Goal: Task Accomplishment & Management: Complete application form

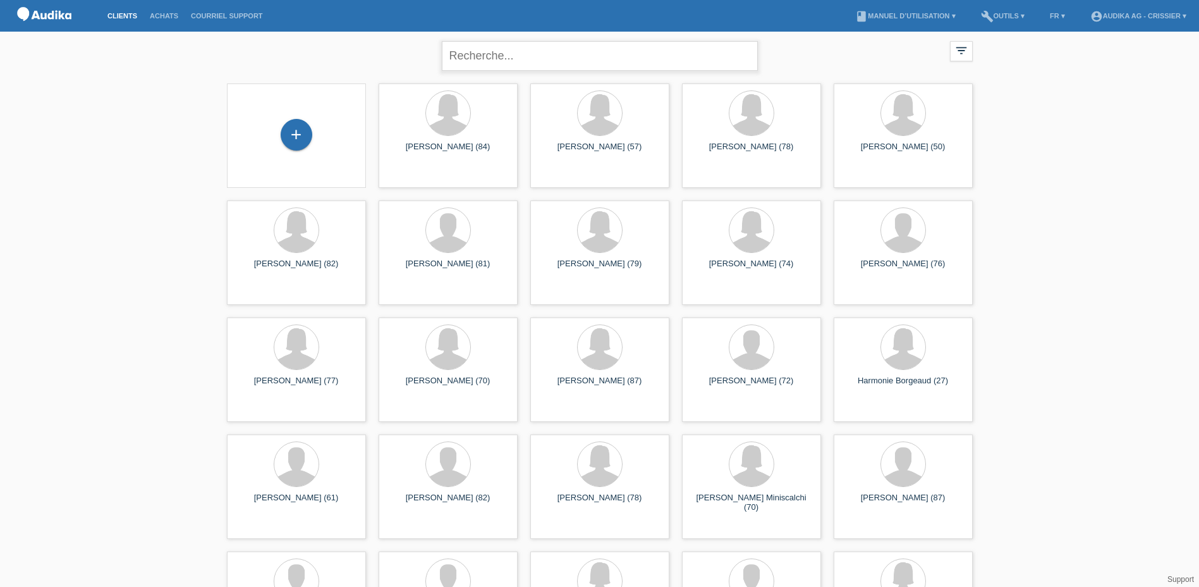
click at [573, 53] on input "text" at bounding box center [600, 56] width 316 height 30
paste input "Dominique de Gennaro"
type input "Dominique de Gennaro"
click at [293, 133] on div "+" at bounding box center [297, 135] width 32 height 32
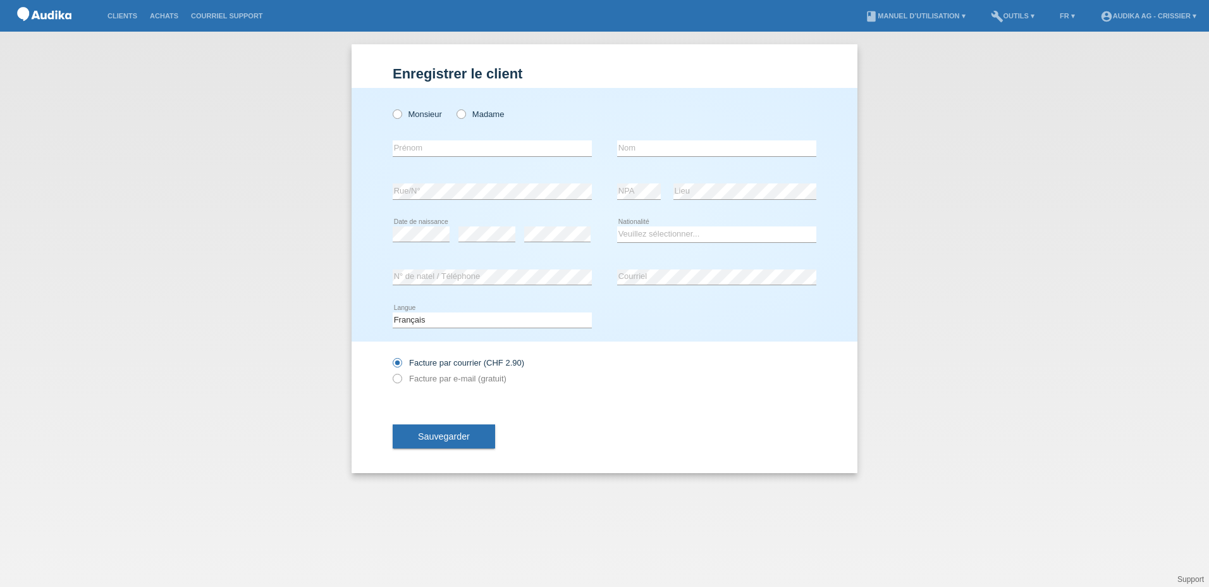
drag, startPoint x: 399, startPoint y: 113, endPoint x: 412, endPoint y: 144, distance: 33.7
click at [391, 107] on icon at bounding box center [391, 107] width 0 height 0
click at [399, 114] on input "Monsieur" at bounding box center [397, 113] width 8 height 8
radio input "true"
click at [413, 149] on input "text" at bounding box center [492, 148] width 199 height 16
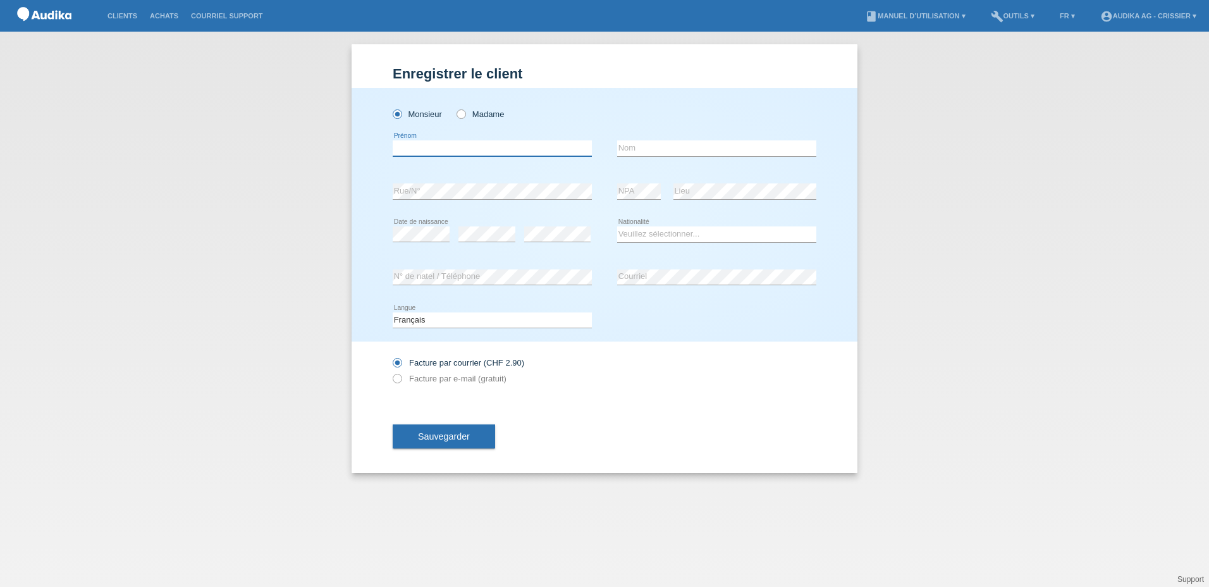
paste input "Dominique de Gennaro"
type input "Dominique de Gennaro"
click at [632, 142] on input "text" at bounding box center [716, 148] width 199 height 16
paste input "Dominique de Gennaro"
type input "Dominique de Gennaro"
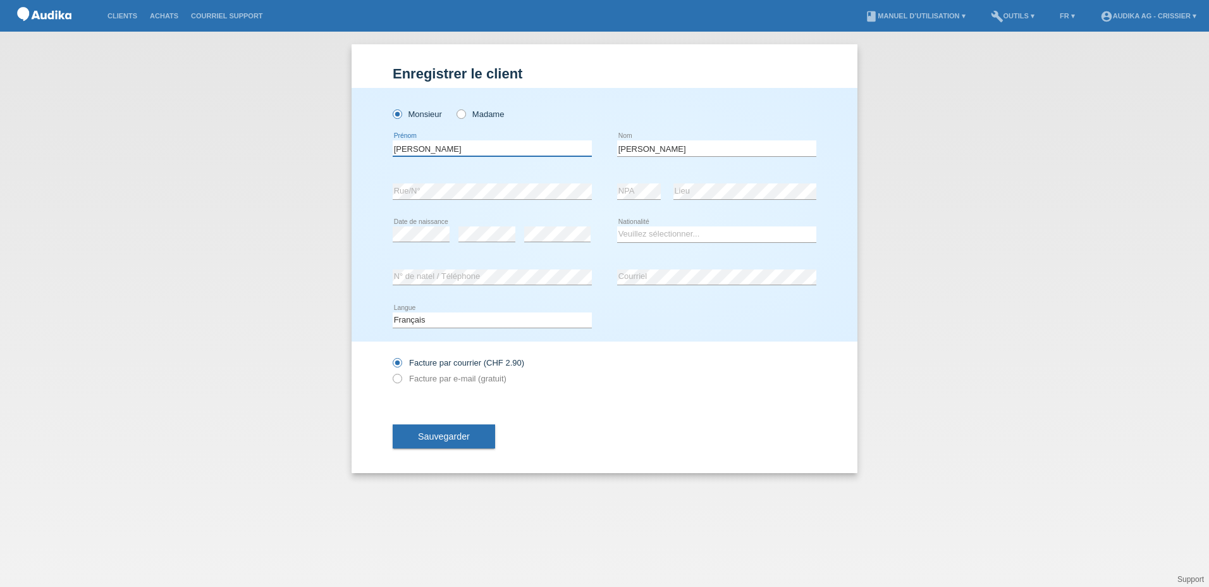
drag, startPoint x: 480, startPoint y: 147, endPoint x: 434, endPoint y: 150, distance: 46.9
click at [434, 150] on input "Dominique de Gennaro" at bounding box center [492, 148] width 199 height 16
type input "[PERSON_NAME]"
drag, startPoint x: 664, startPoint y: 147, endPoint x: 609, endPoint y: 157, distance: 56.4
click at [609, 157] on div "Dominique error Prénom Dominique de Gennaro error Nom" at bounding box center [605, 148] width 424 height 43
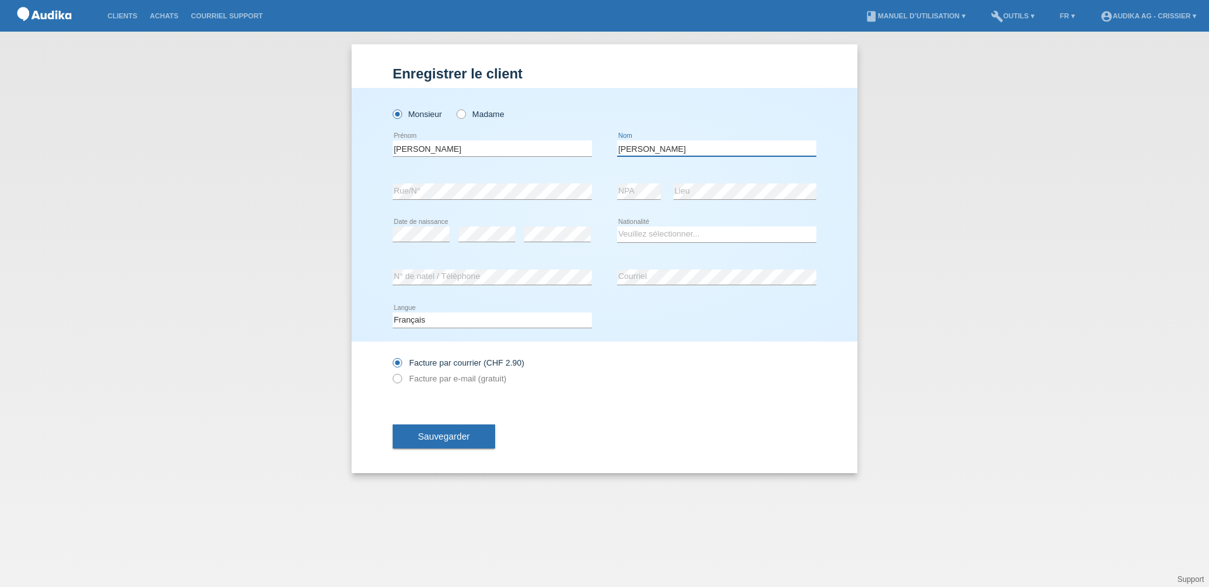
type input "[PERSON_NAME]"
click at [636, 236] on select "Veuillez sélectionner... Suisse Allemagne Autriche Liechtenstein ------------ A…" at bounding box center [716, 233] width 199 height 15
select select "IT"
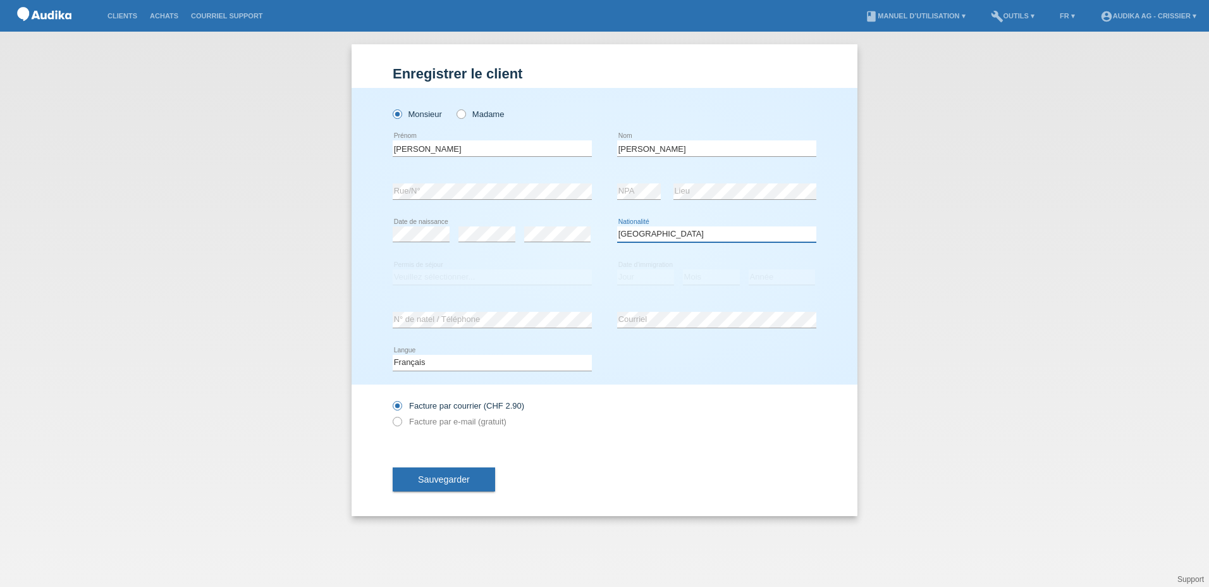
click at [639, 236] on select "Veuillez sélectionner... Suisse Allemagne Autriche Liechtenstein ------------ A…" at bounding box center [716, 233] width 199 height 15
click at [425, 275] on select "Veuillez sélectionner... C B B - Statut de réfugié Autre" at bounding box center [492, 276] width 199 height 15
click at [497, 279] on select "Veuillez sélectionner... C B B - Statut de réfugié Autre" at bounding box center [492, 276] width 199 height 15
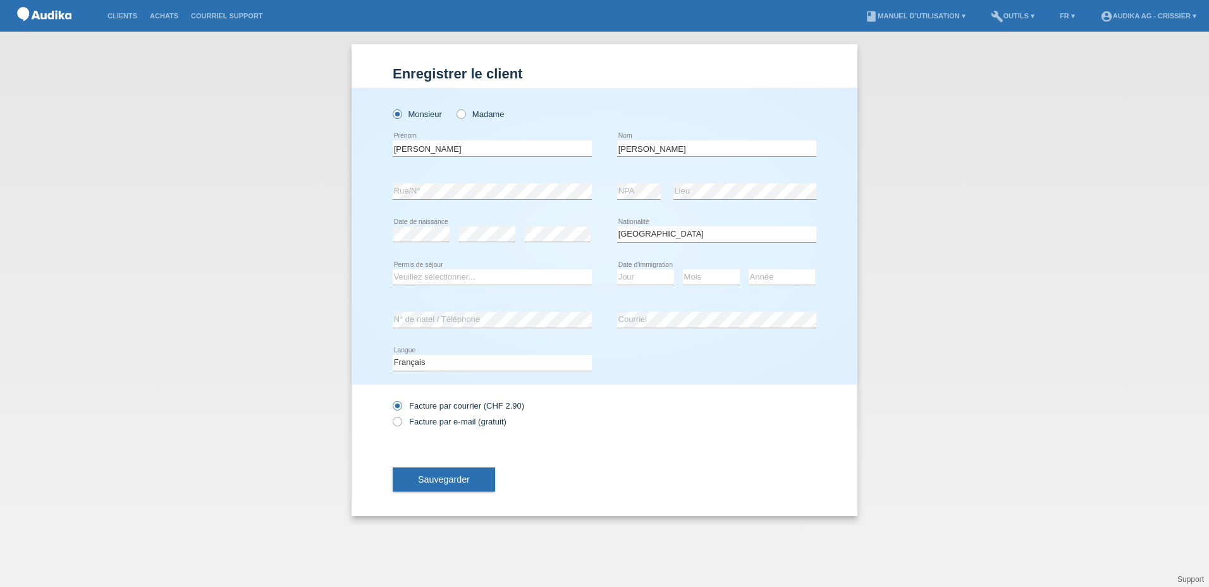
click at [659, 373] on div "Deutsch Français Italiano English error Langue" at bounding box center [605, 362] width 424 height 43
click at [391, 415] on icon at bounding box center [391, 415] width 0 height 0
click at [394, 422] on input "Facture par e-mail (gratuit)" at bounding box center [397, 425] width 8 height 16
radio input "true"
click at [633, 279] on select "Jour 01 02 03 04 05 06 07 08 09 10 11" at bounding box center [645, 276] width 57 height 15
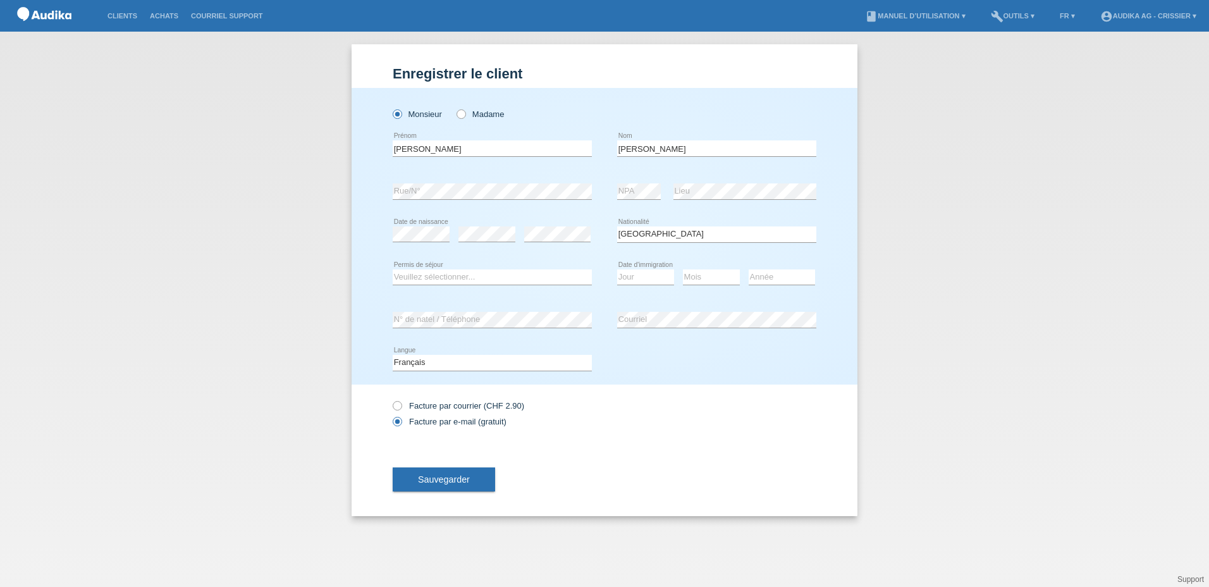
click at [590, 300] on div "error N° de natel / Téléphone" at bounding box center [492, 319] width 199 height 43
click at [419, 279] on select "Veuillez sélectionner... C B B - Statut de réfugié Autre" at bounding box center [492, 276] width 199 height 15
click at [769, 278] on select "Année 2025 2024 2023 2022 2021 2020 2019 2018 2017 2016 2015 2014 2013 2012 201…" at bounding box center [782, 276] width 66 height 15
click at [757, 275] on select "Année 2025 2024 2023 2022 2021 2020 2019 2018 2017 2016 2015 2014 2013 2012 201…" at bounding box center [782, 276] width 66 height 15
select select "1968"
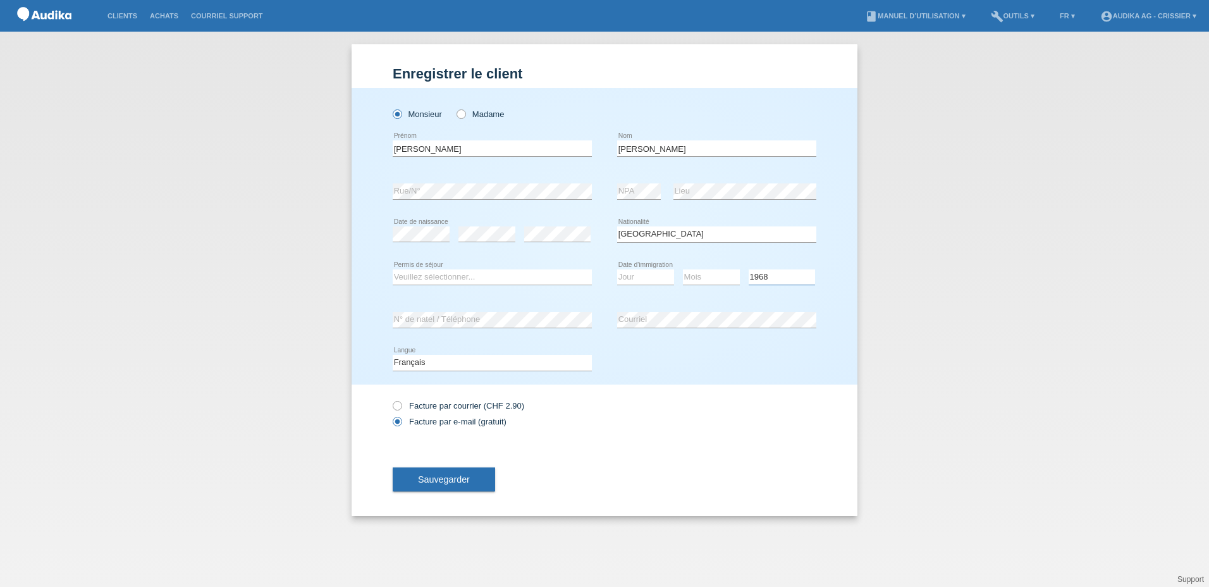
click at [749, 269] on select "Année 2025 2024 2023 2022 2021 2020 2019 2018 2017 2016 2015 2014 2013 2012 201…" at bounding box center [782, 276] width 66 height 15
click at [643, 282] on select "Jour 01 02 03 04 05 06 07 08 09 10 11" at bounding box center [645, 276] width 57 height 15
click at [617, 269] on select "Jour 01 02 03 04 05 06 07 08 09 10 11" at bounding box center [645, 276] width 57 height 15
click at [652, 275] on select "Jour 01 02 03 04 05 06 07 08 09 10 11" at bounding box center [645, 276] width 57 height 15
select select "31"
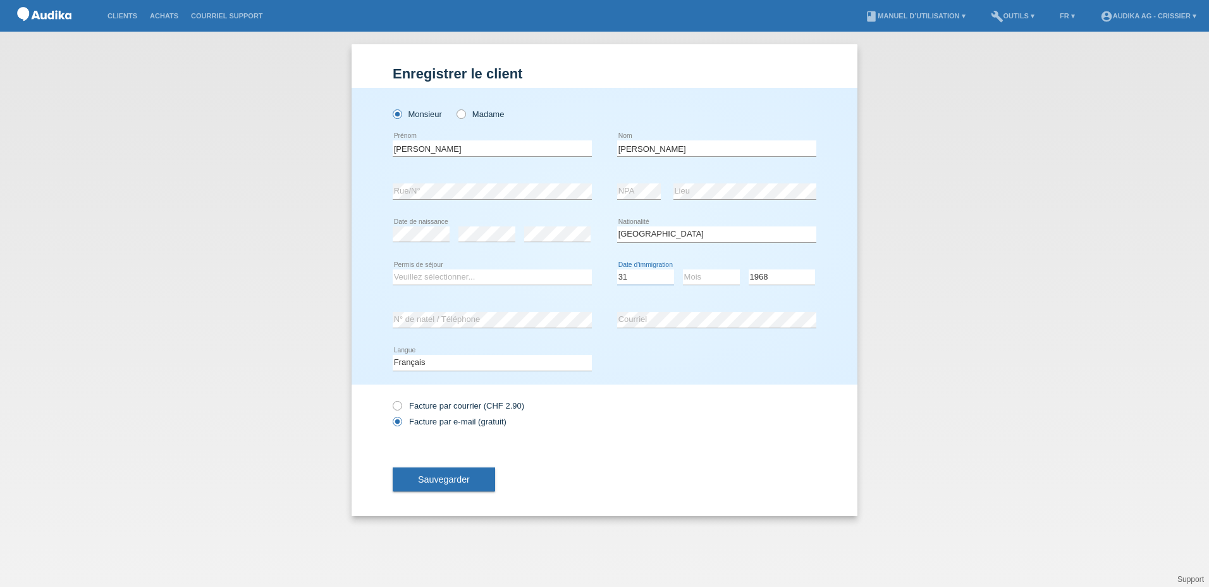
click at [617, 269] on select "Jour 01 02 03 04 05 06 07 08 09 10 11" at bounding box center [645, 276] width 57 height 15
click at [713, 279] on select "Mois 01 02 03 04 05 06 07 08 09 10 11" at bounding box center [711, 276] width 57 height 15
select select "05"
click at [683, 269] on select "Mois 01 02 03 04 05 06 07 08 09 10 11" at bounding box center [711, 276] width 57 height 15
click at [489, 278] on select "Veuillez sélectionner... C B B - Statut de réfugié Autre" at bounding box center [492, 276] width 199 height 15
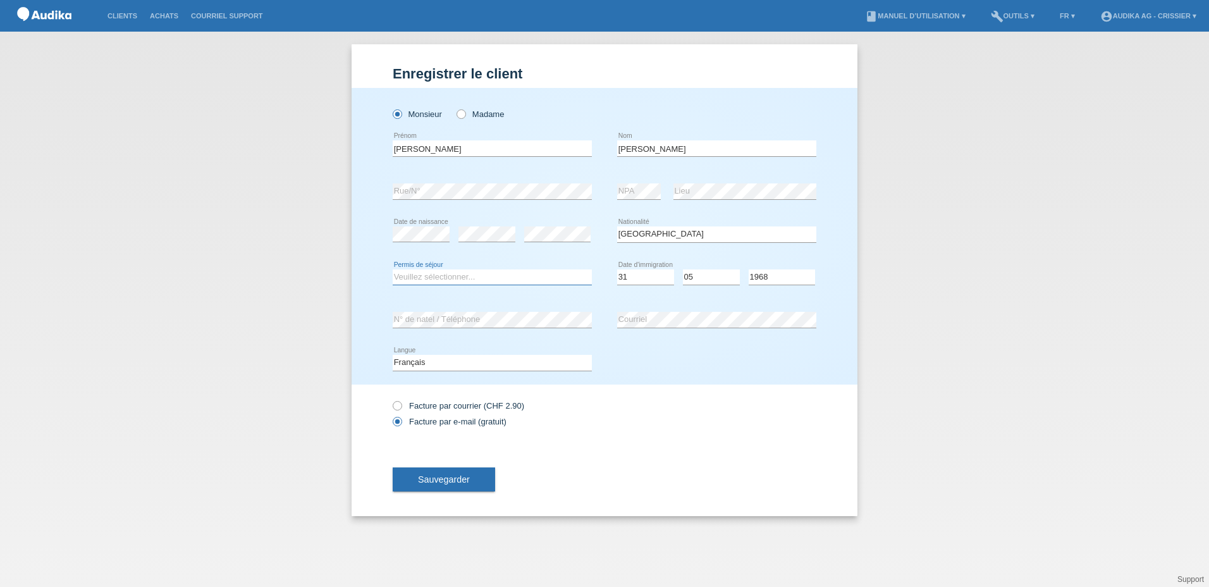
select select "C"
click at [393, 269] on select "Veuillez sélectionner... C B B - Statut de réfugié Autre" at bounding box center [492, 276] width 199 height 15
click at [455, 482] on span "Sauvegarder" at bounding box center [444, 479] width 52 height 10
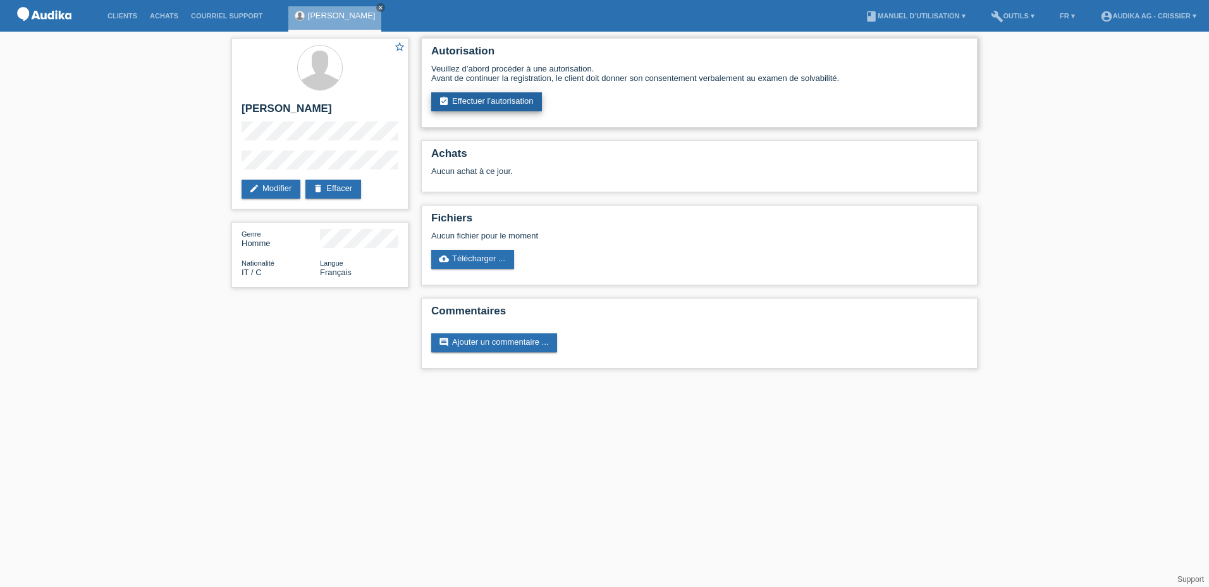
click at [486, 102] on link "assignment_turned_in Effectuer l’autorisation" at bounding box center [486, 101] width 111 height 19
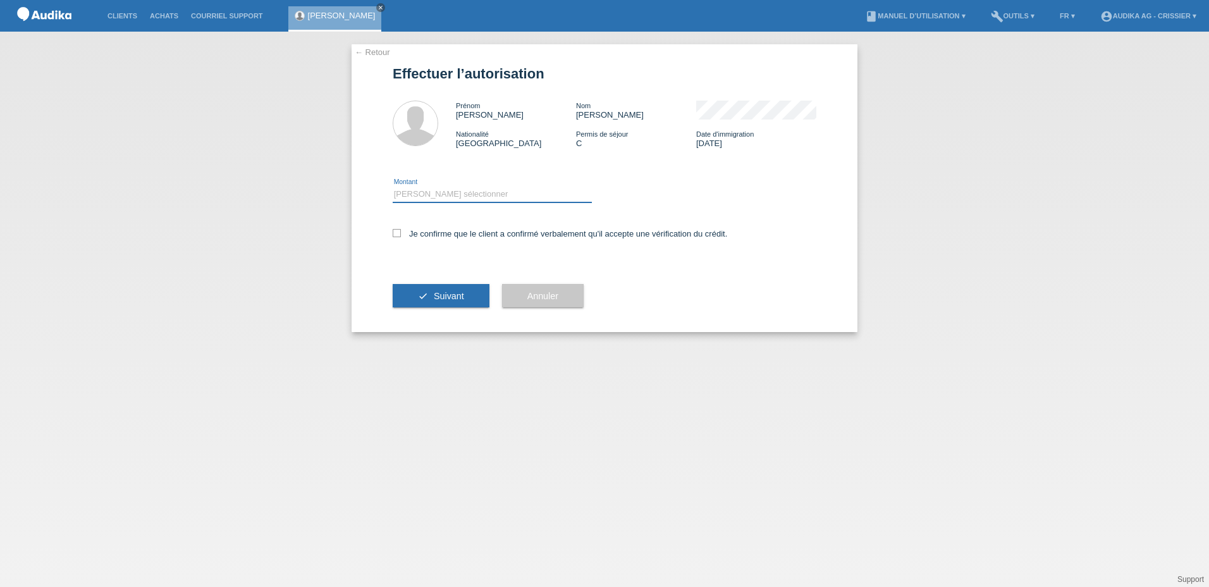
click at [422, 193] on select "Veuillez sélectionner CHF 1.00 - CHF 499.00 CHF 500.00 - CHF 1'999.00 CHF 2'000…" at bounding box center [492, 194] width 199 height 15
select select "3"
click at [393, 187] on select "Veuillez sélectionner CHF 1.00 - CHF 499.00 CHF 500.00 - CHF 1'999.00 CHF 2'000…" at bounding box center [492, 194] width 199 height 15
click at [395, 233] on icon at bounding box center [397, 233] width 8 height 8
click at [395, 233] on input "Je confirme que le client a confirmé verbalement qu'il accepte une vérification…" at bounding box center [397, 233] width 8 height 8
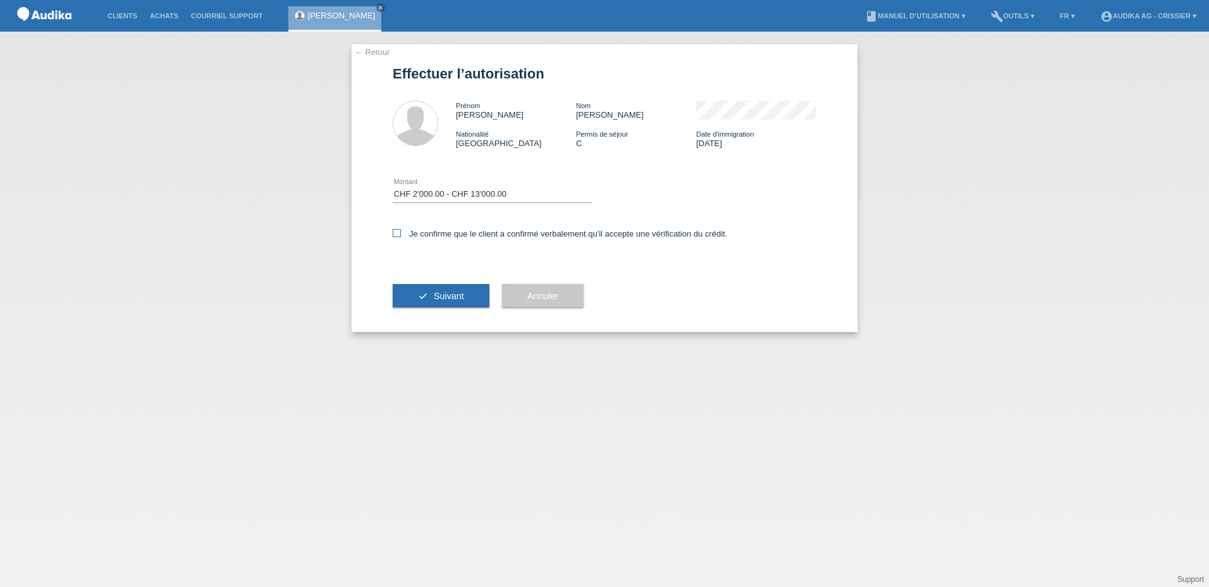
checkbox input "true"
